Goal: Find specific page/section: Find specific page/section

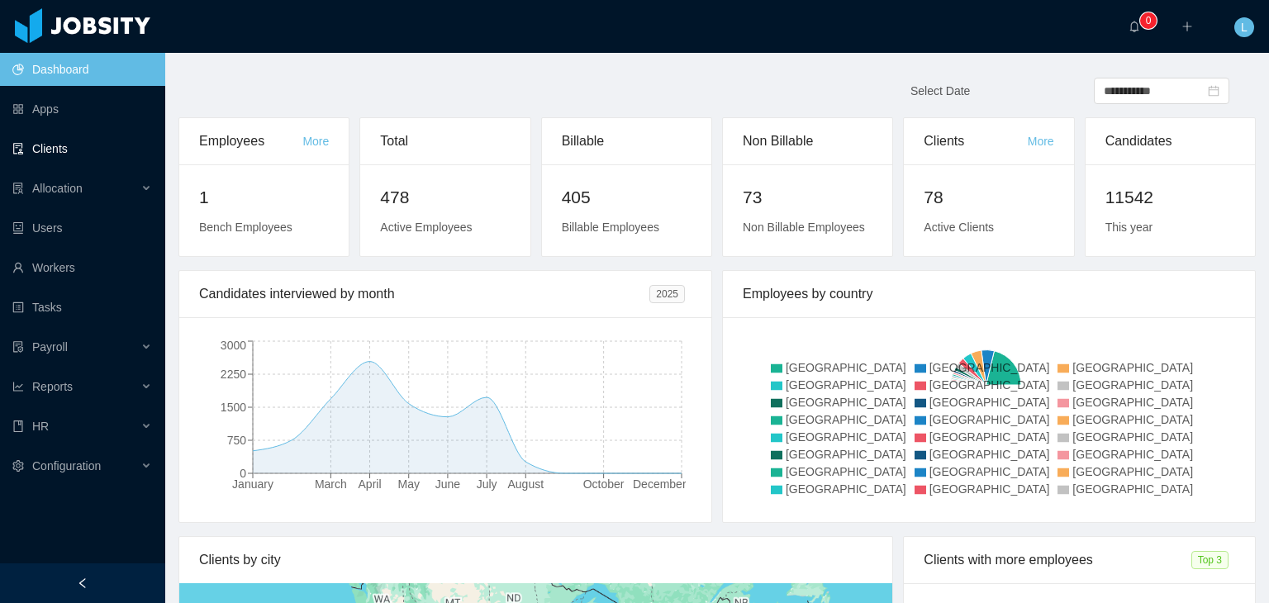
click at [70, 150] on link "Clients" at bounding box center [82, 148] width 140 height 33
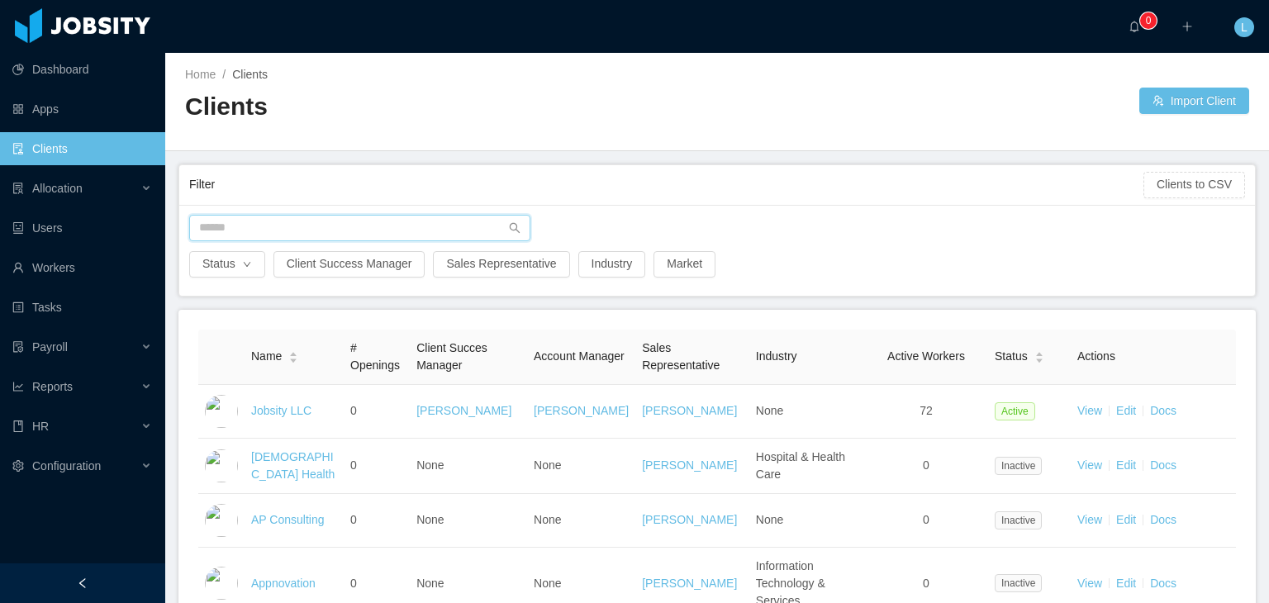
click at [266, 227] on input "text" at bounding box center [359, 228] width 341 height 26
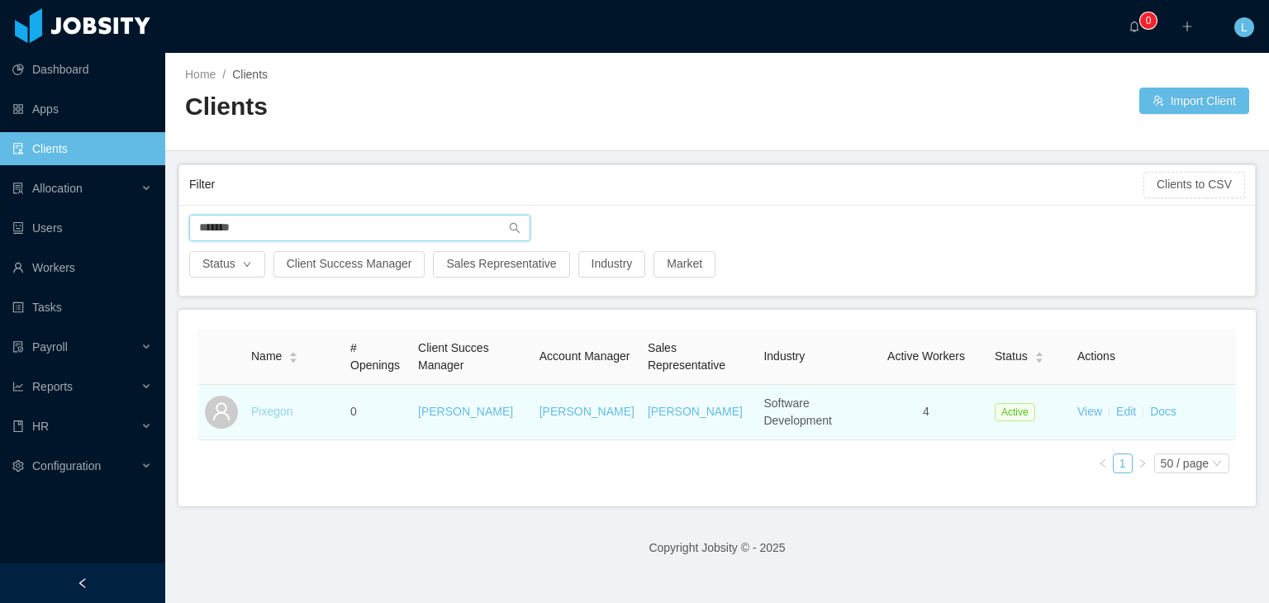
type input "*******"
click at [276, 416] on link "Pixegon" at bounding box center [272, 411] width 42 height 13
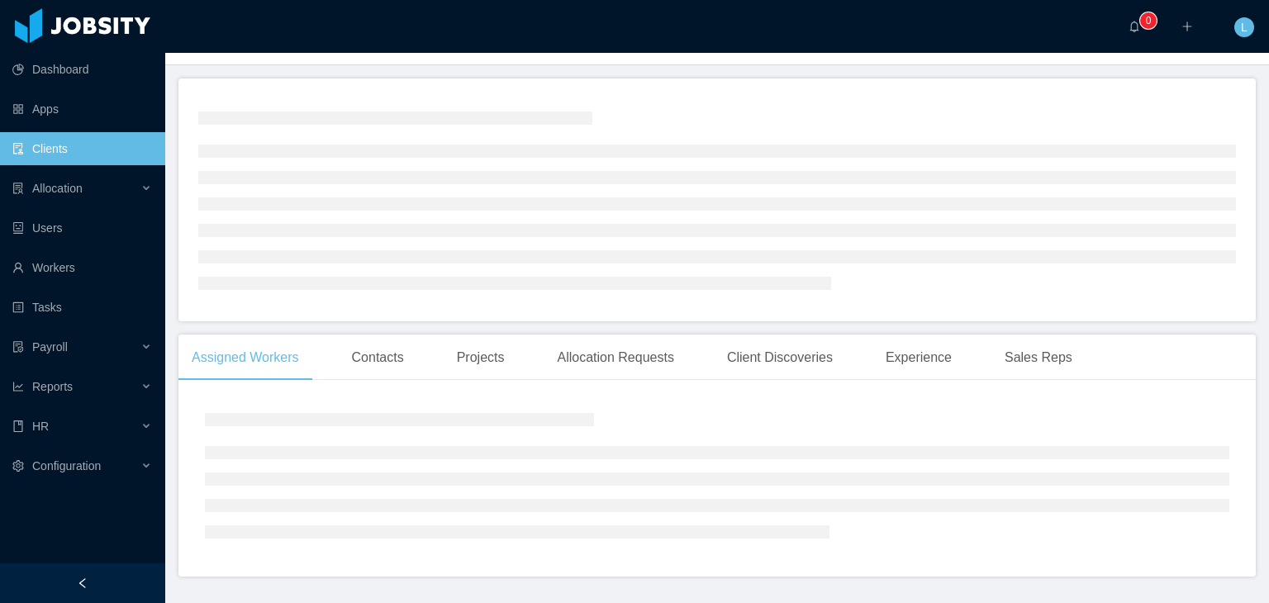
scroll to position [129, 0]
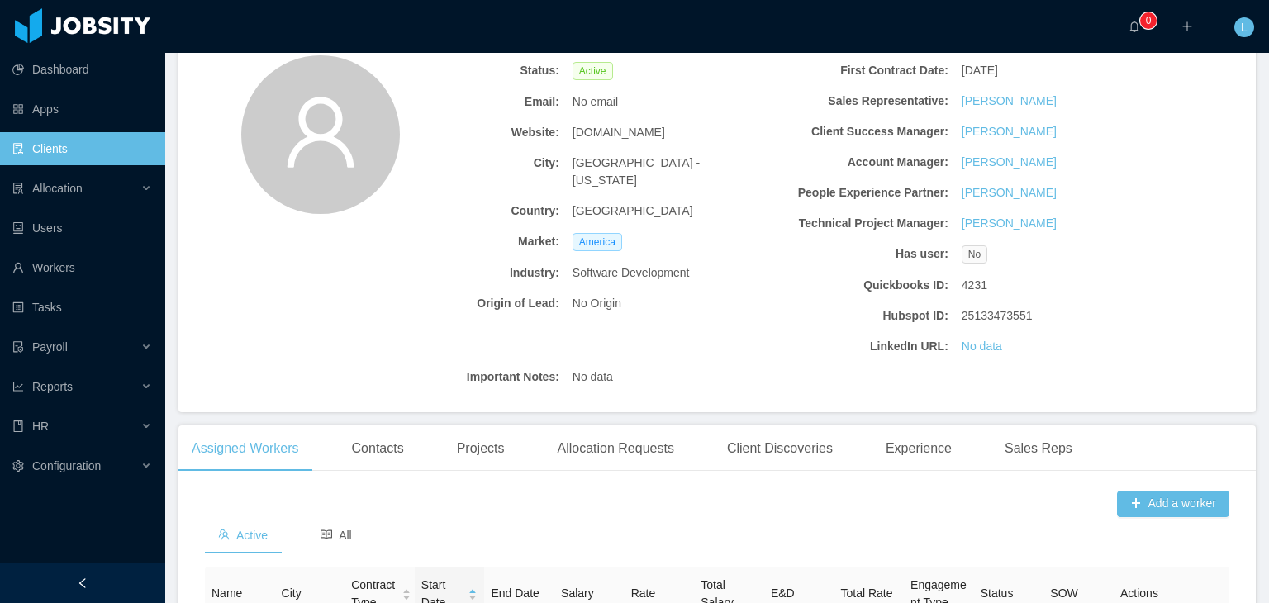
click at [1075, 239] on div "No" at bounding box center [1052, 254] width 195 height 31
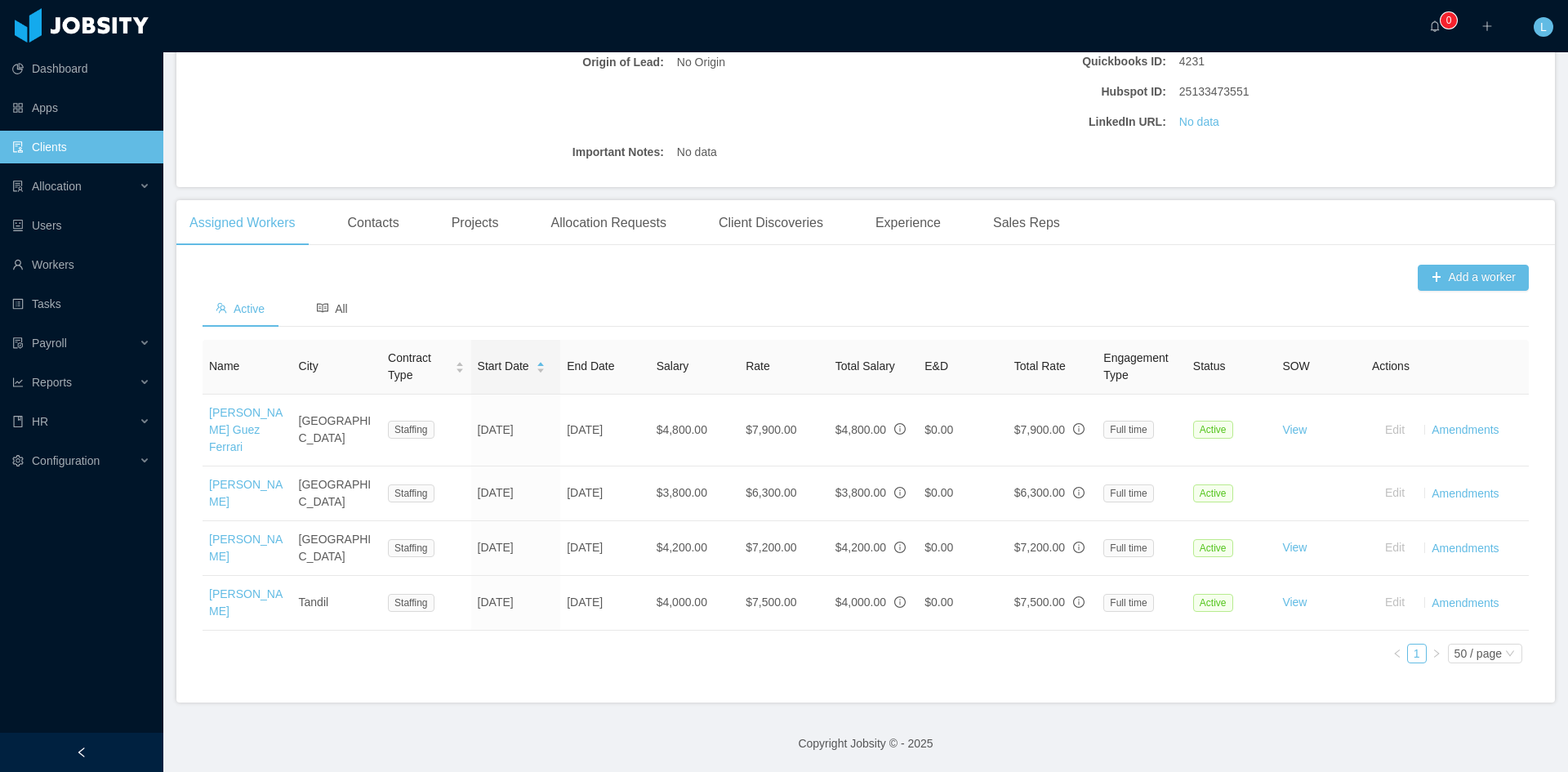
scroll to position [360, 0]
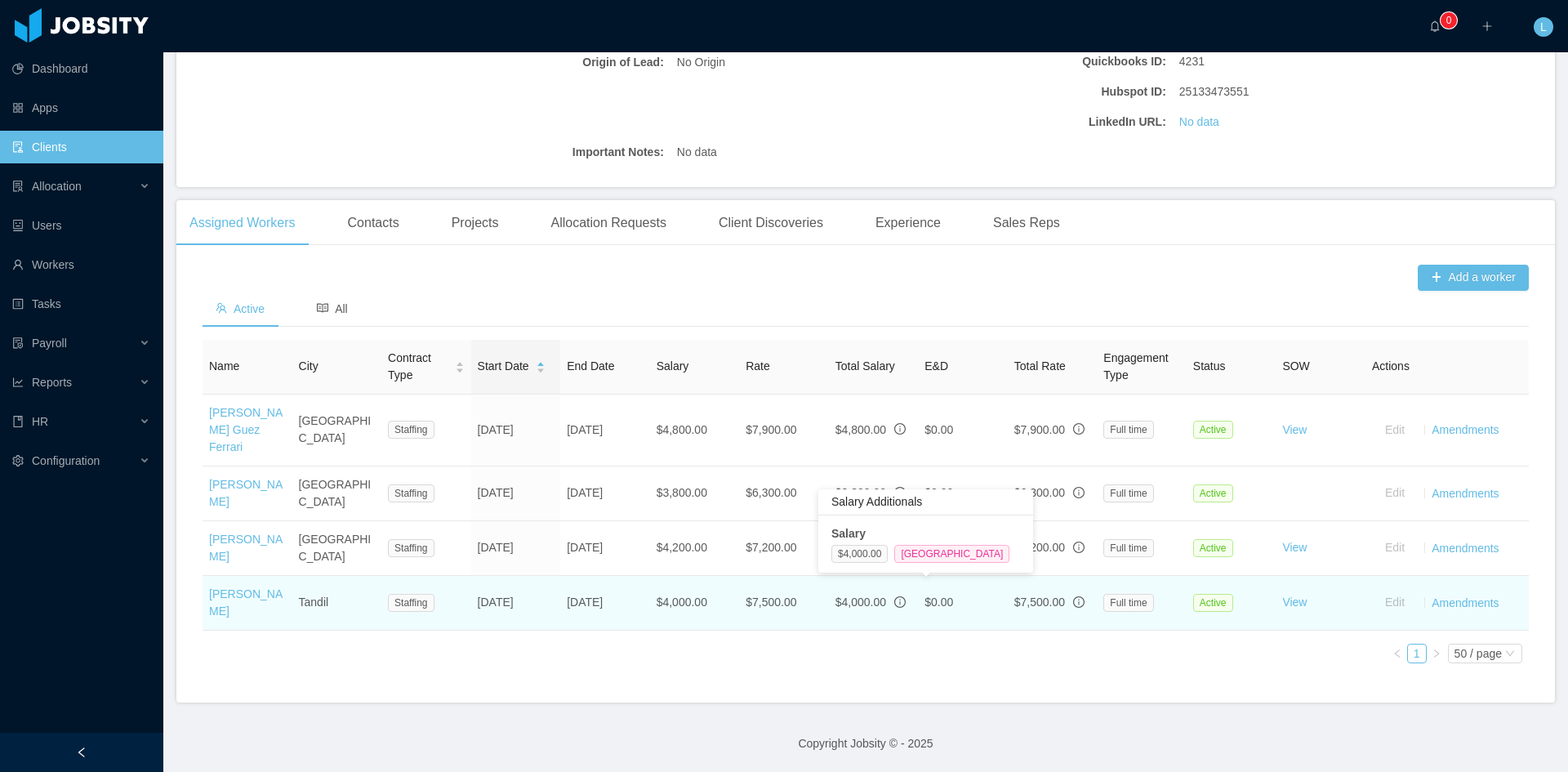
click at [900, 595] on icon "info-circle" at bounding box center [901, 602] width 2 height 6
click at [853, 595] on td "$4,000.00" at bounding box center [874, 603] width 90 height 54
